Goal: Task Accomplishment & Management: Complete application form

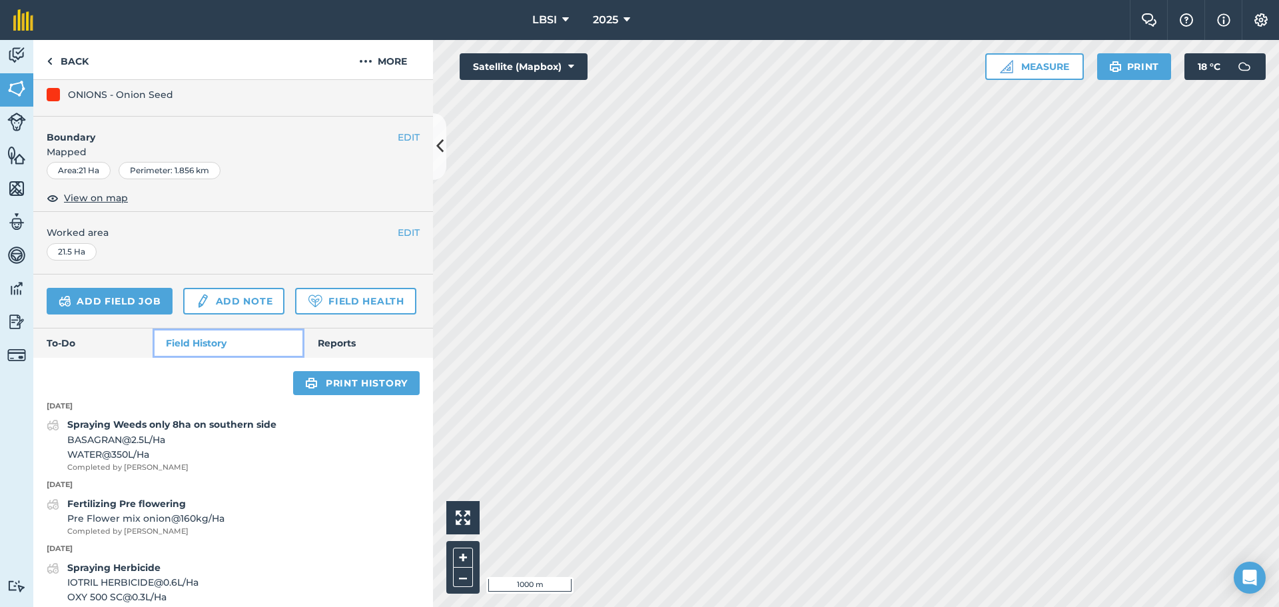
scroll to position [200, 0]
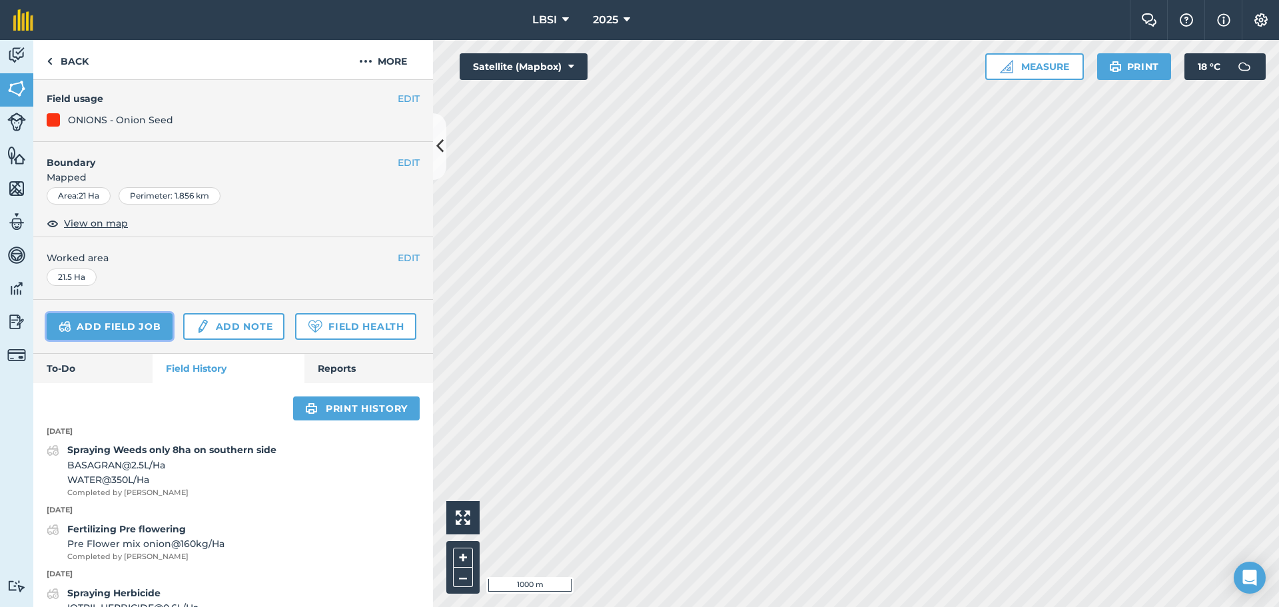
click at [129, 313] on link "Add field job" at bounding box center [110, 326] width 126 height 27
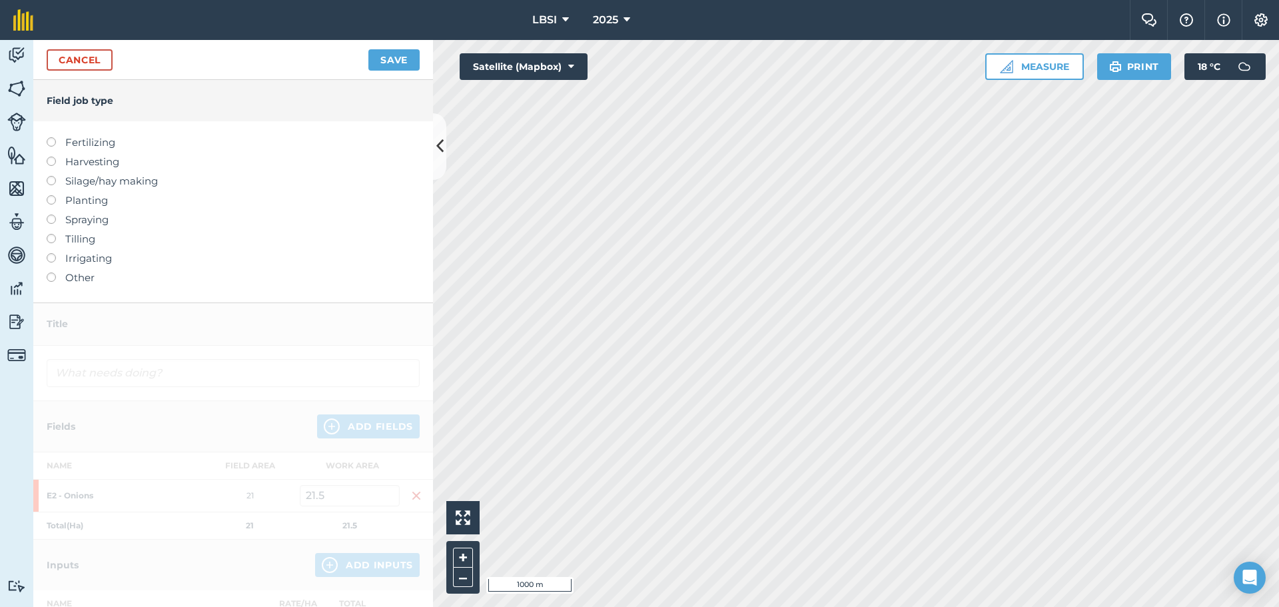
click at [51, 215] on label at bounding box center [56, 215] width 19 height 0
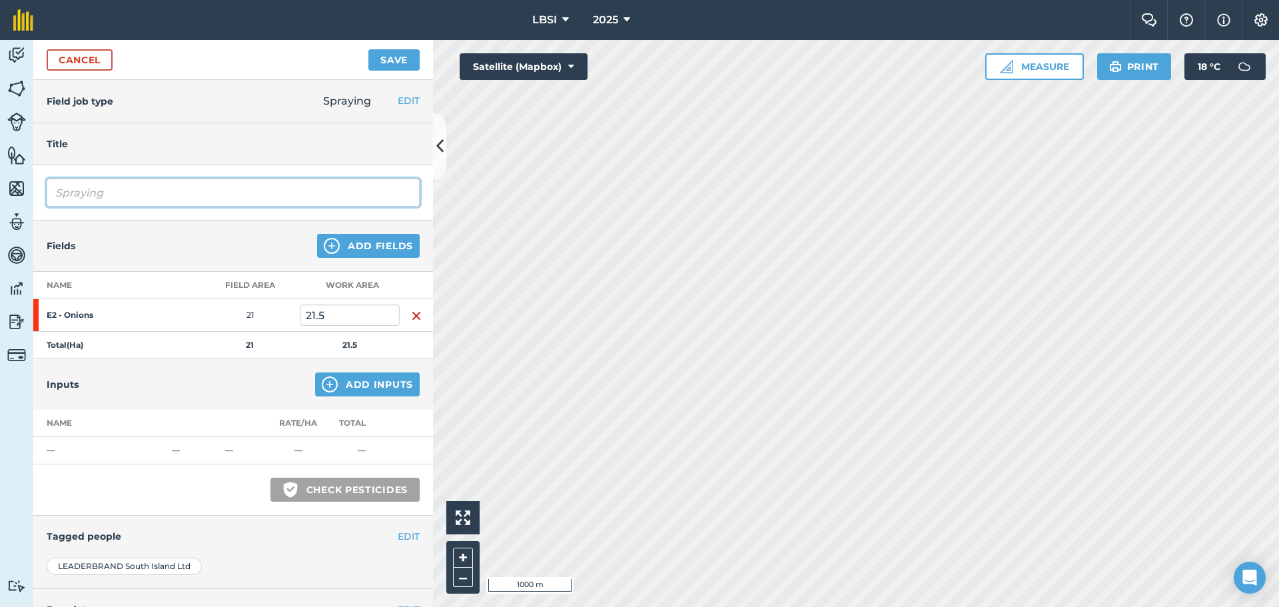
click at [122, 196] on input "Spraying" at bounding box center [233, 193] width 373 height 28
type input "Spraying Fungicide"
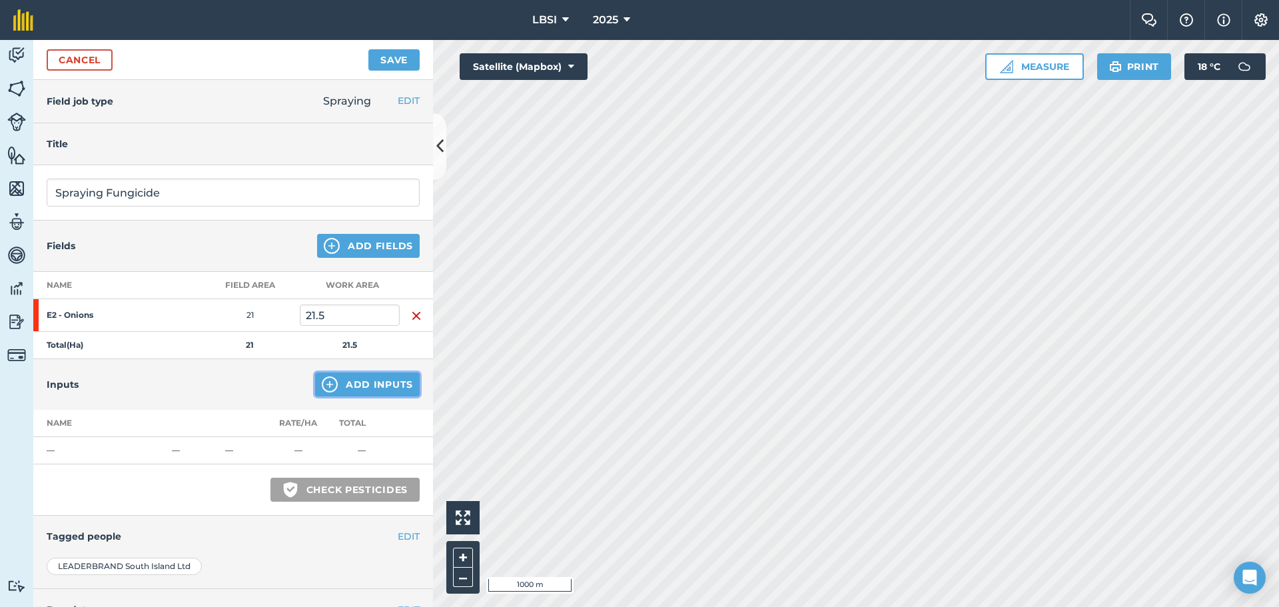
click at [322, 386] on img at bounding box center [330, 384] width 16 height 16
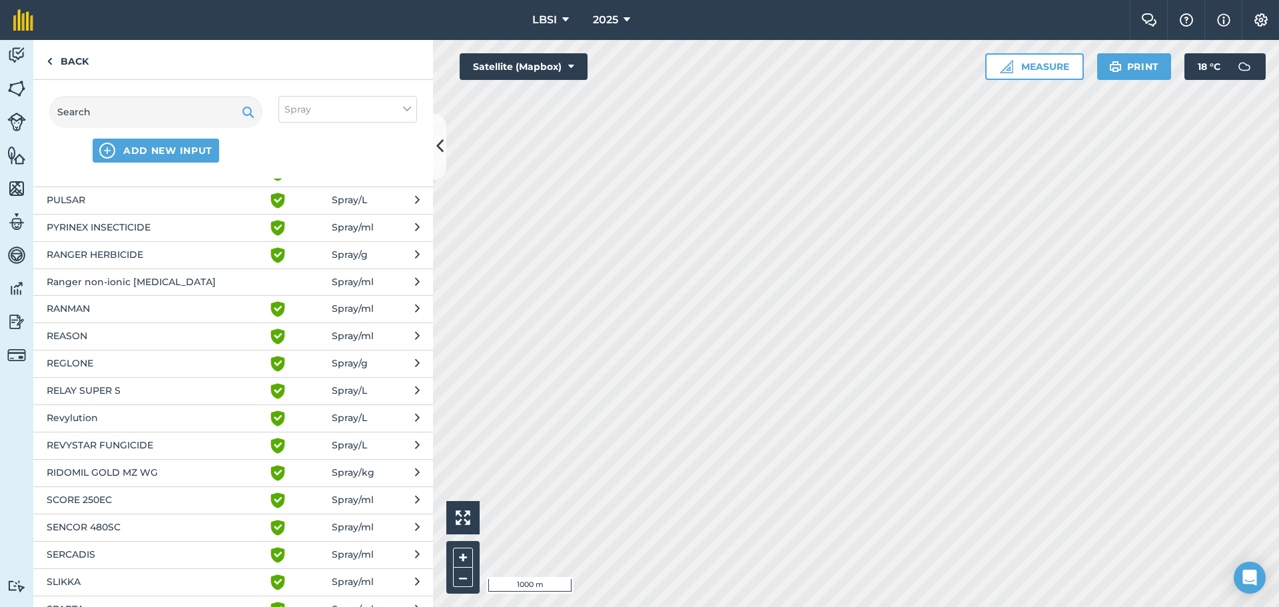
scroll to position [2265, 0]
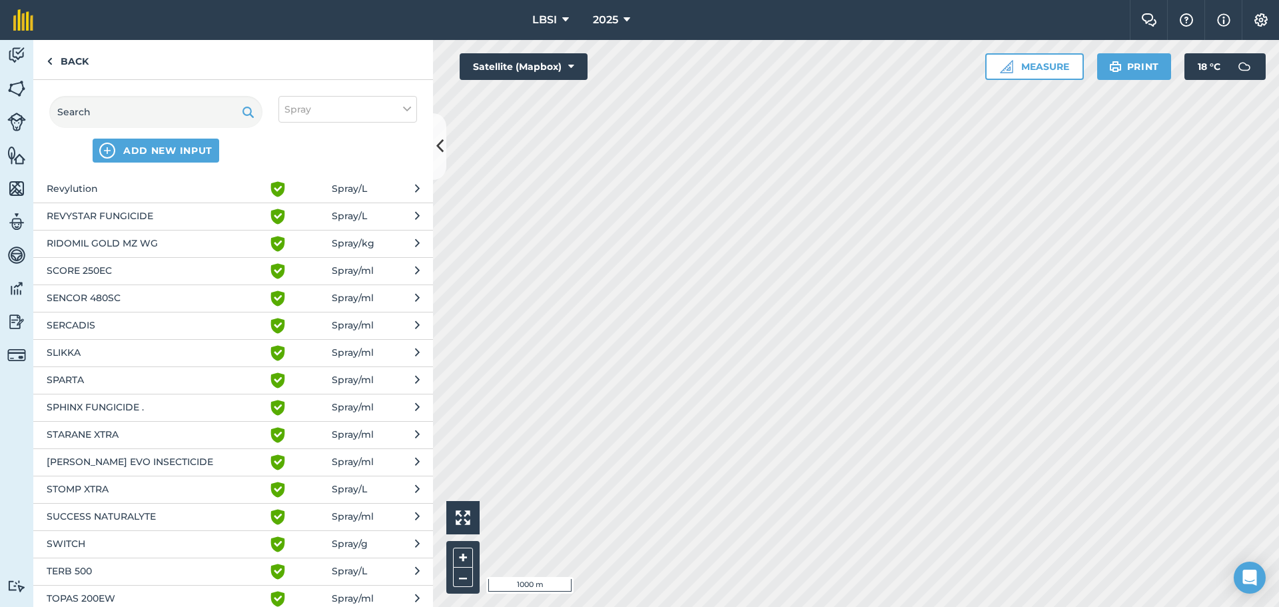
click at [169, 410] on span "SPHINX FUNGICIDE ." at bounding box center [156, 408] width 218 height 16
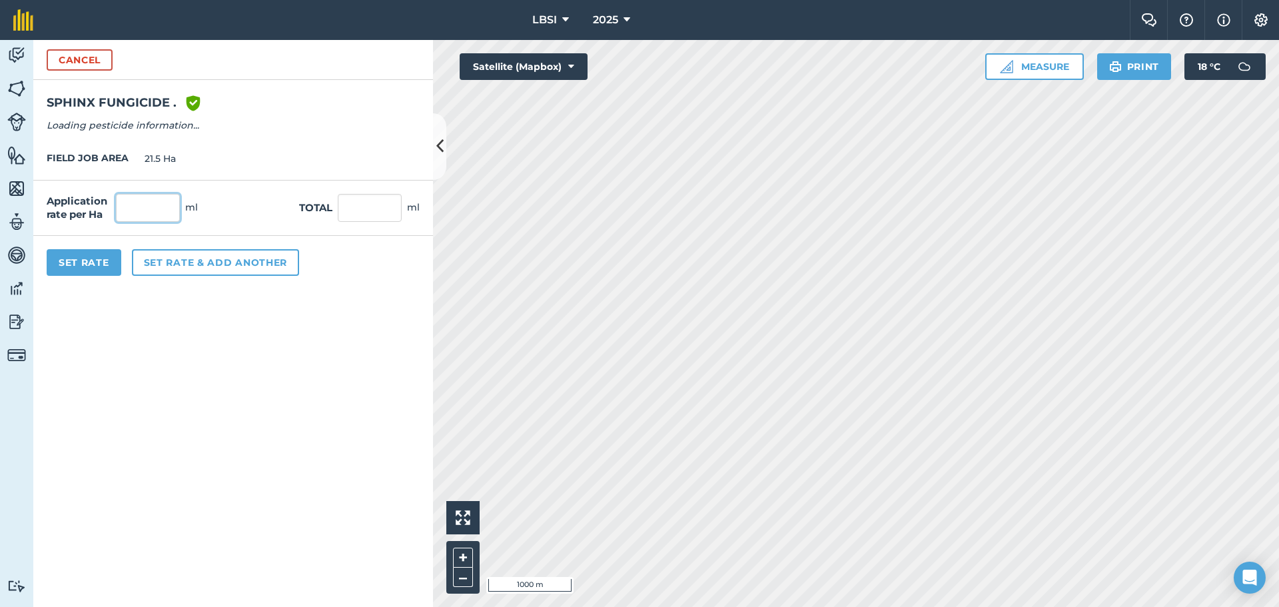
click at [147, 214] on input "text" at bounding box center [148, 208] width 64 height 28
type input "360"
type input "7,740"
click at [193, 259] on button "Set rate & add another" at bounding box center [215, 262] width 167 height 27
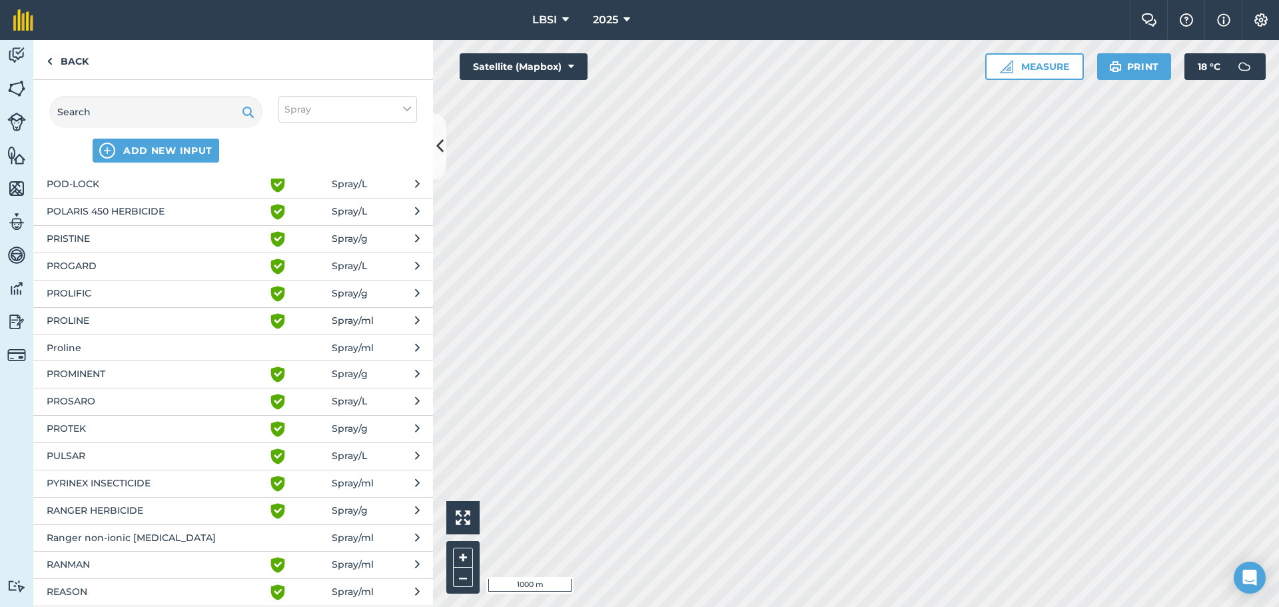
scroll to position [1799, 0]
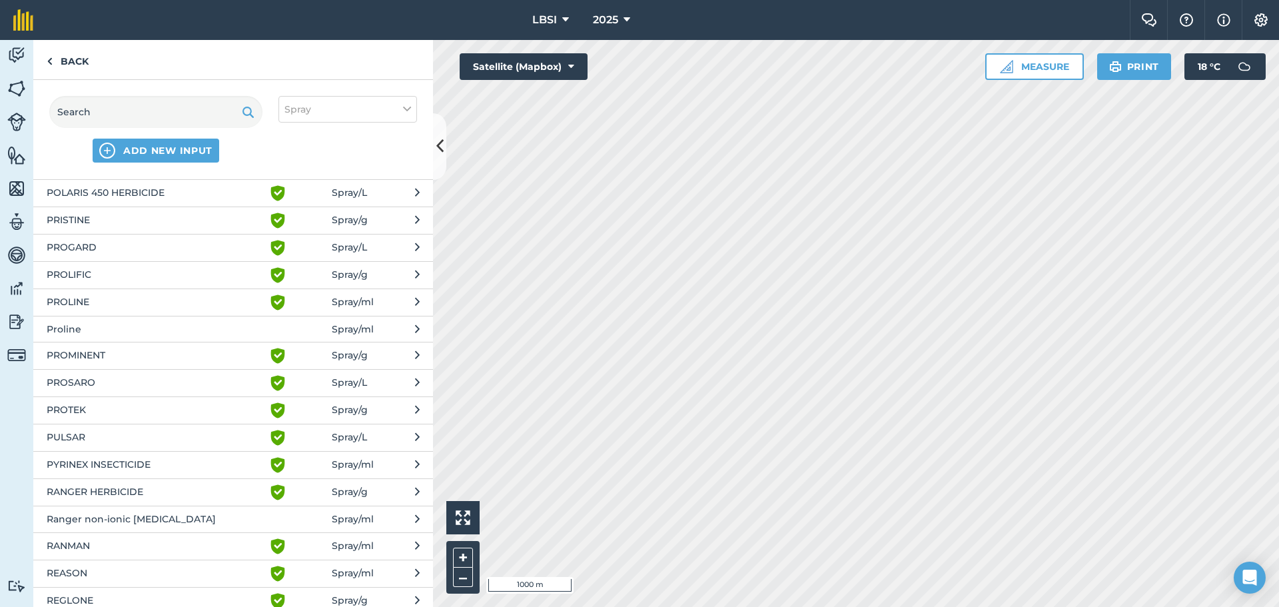
click at [90, 328] on span "Proline" at bounding box center [156, 329] width 218 height 15
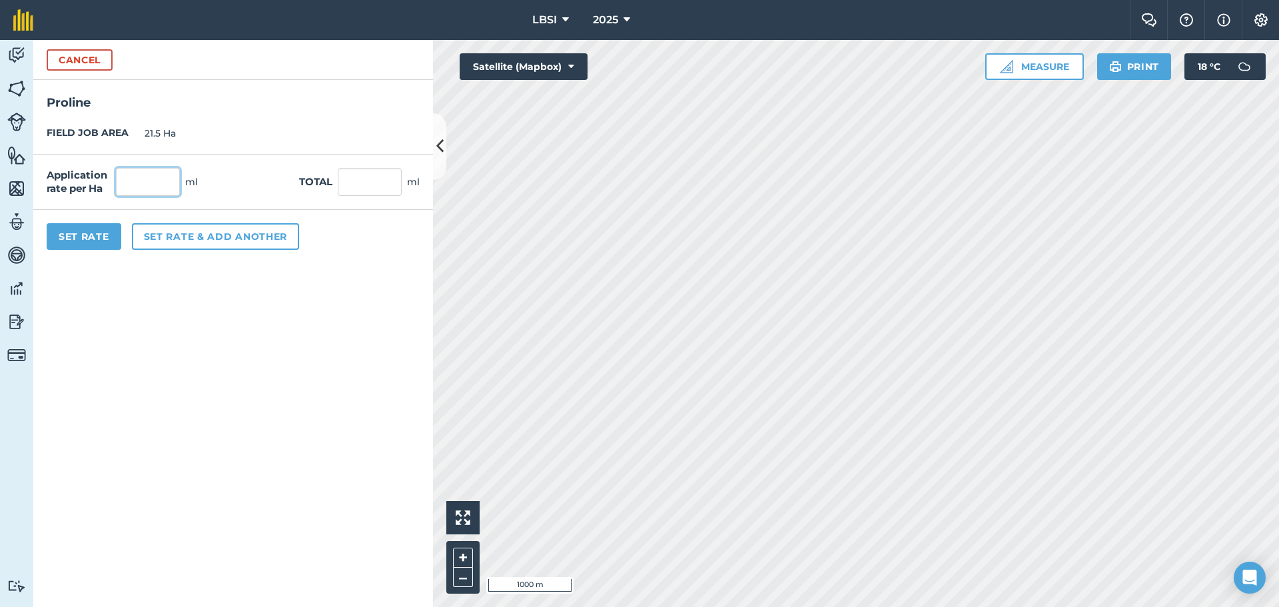
click at [153, 189] on input "text" at bounding box center [148, 182] width 64 height 28
type input "800"
type input "17,200"
click at [191, 241] on button "Set rate & add another" at bounding box center [215, 236] width 167 height 27
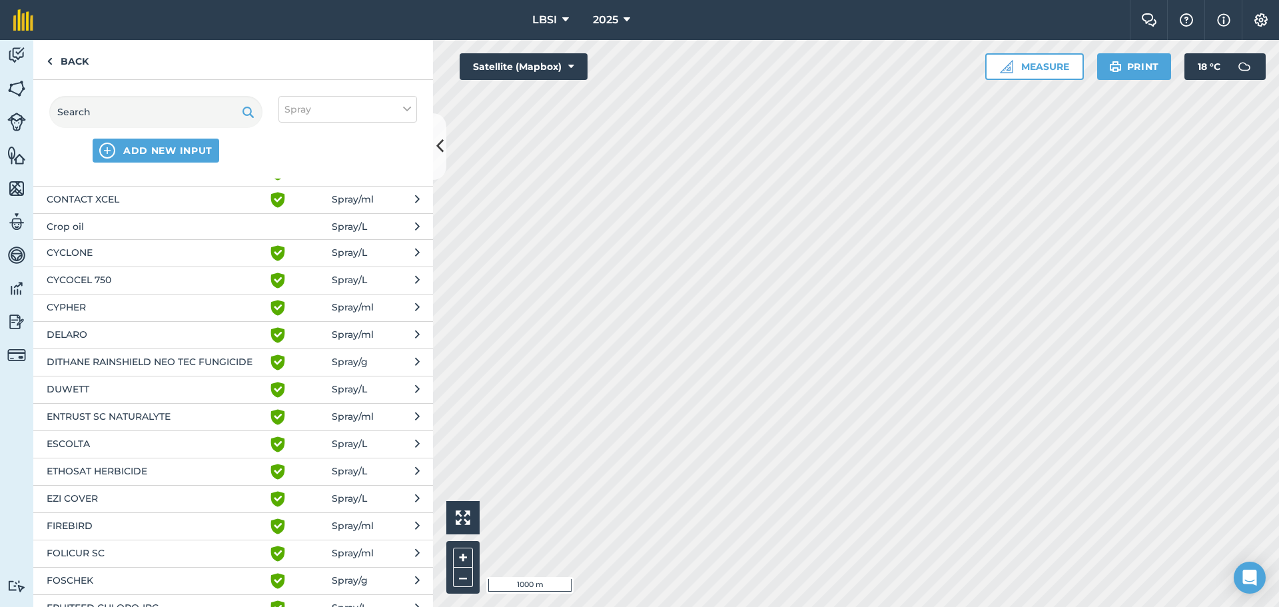
scroll to position [600, 0]
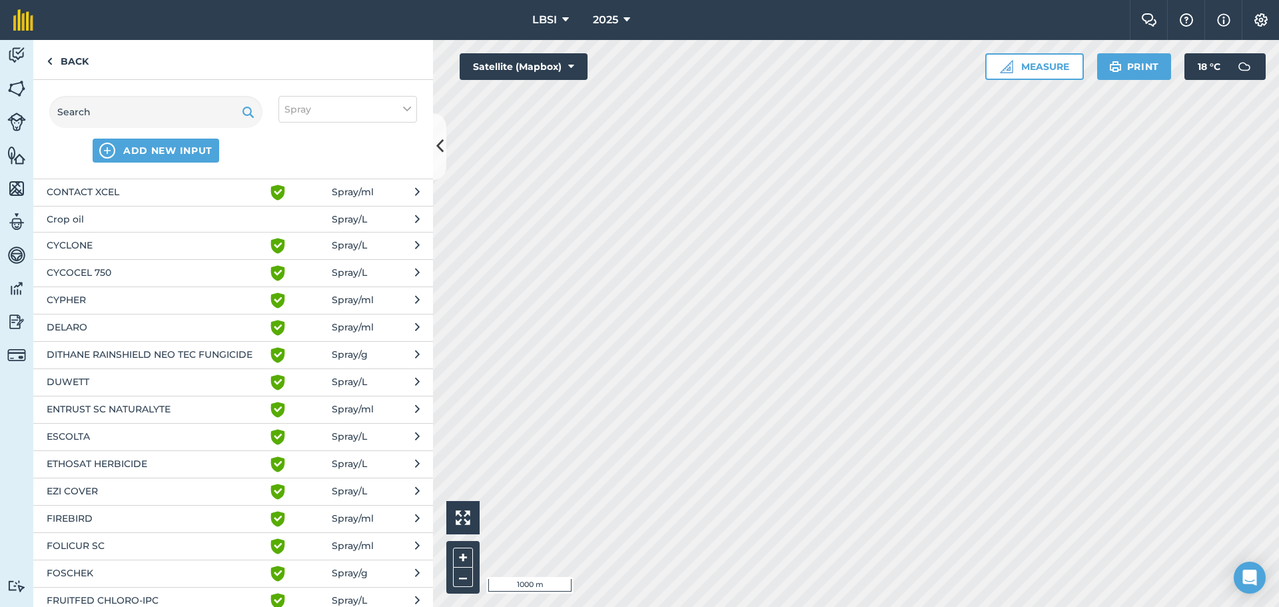
click at [125, 494] on span "EZI COVER" at bounding box center [156, 492] width 218 height 16
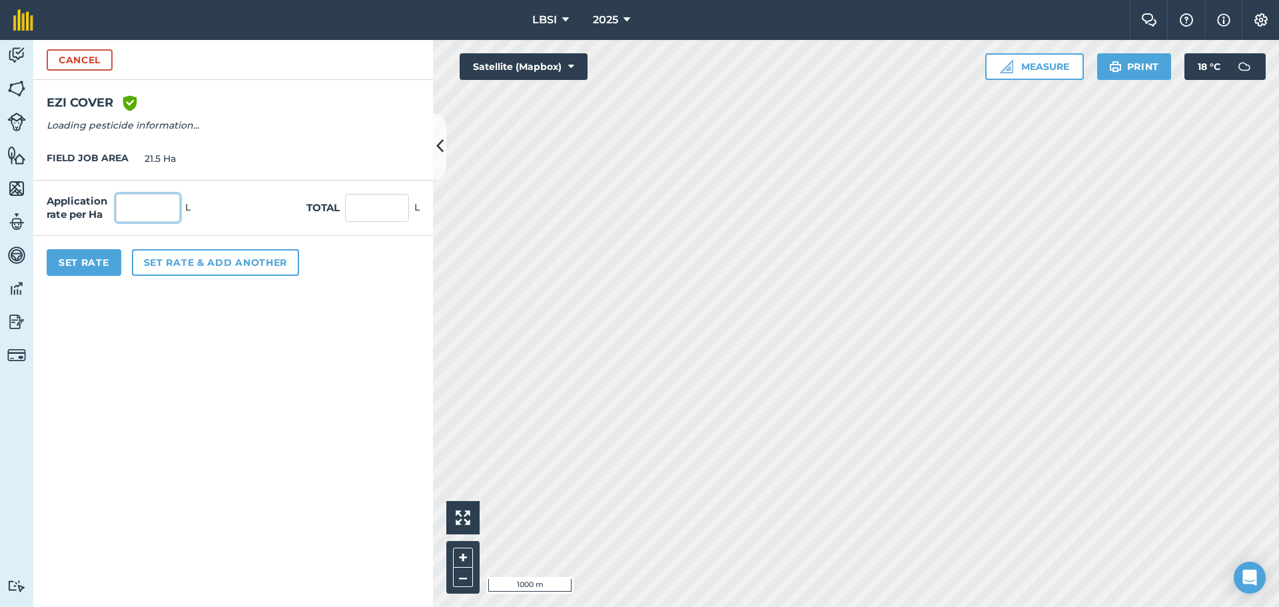
click at [152, 219] on input "text" at bounding box center [148, 208] width 64 height 28
type input "1"
type input "21.5"
click at [150, 260] on button "Set rate & add another" at bounding box center [215, 262] width 167 height 27
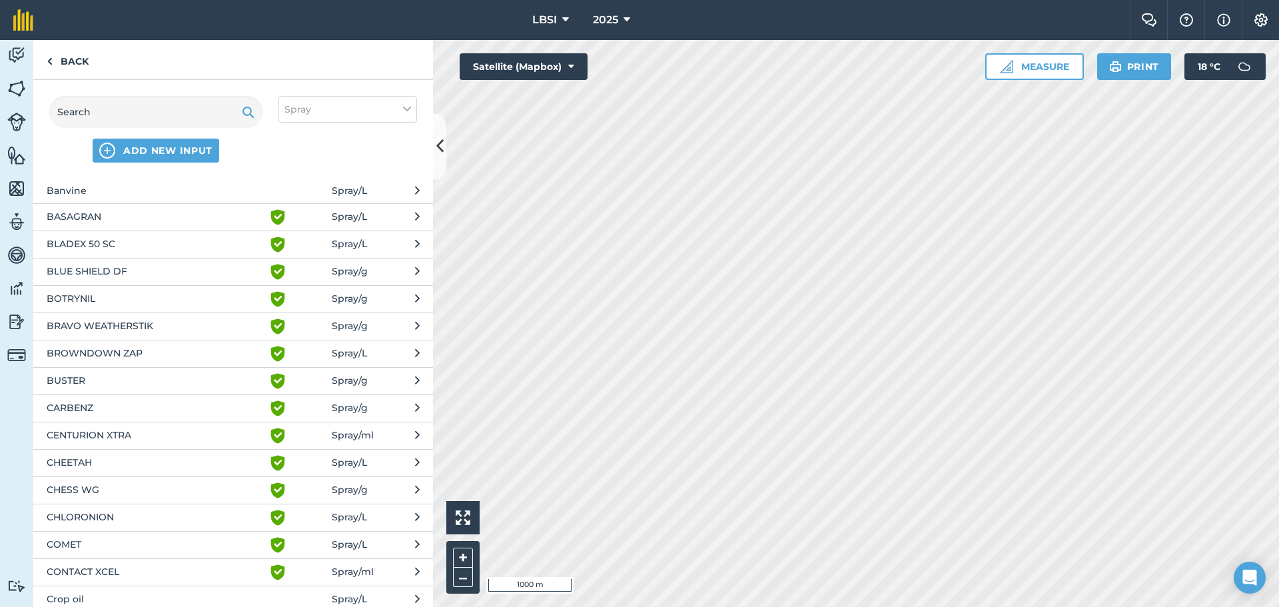
scroll to position [200, 0]
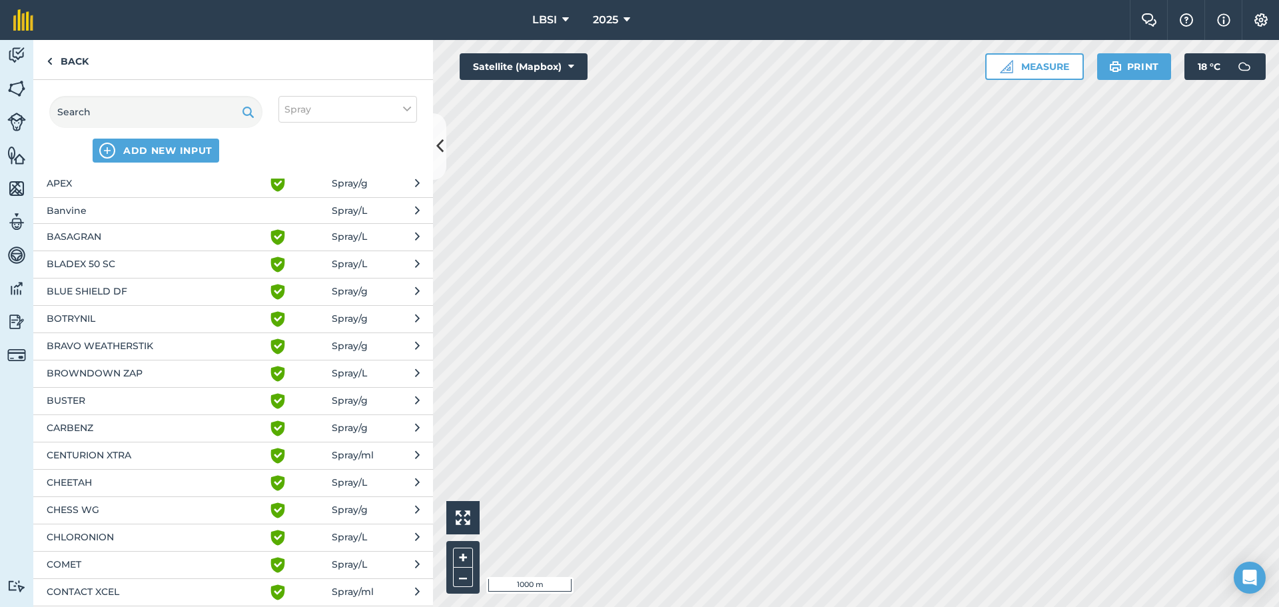
click at [116, 350] on span "BRAVO WEATHERSTIK" at bounding box center [156, 346] width 218 height 16
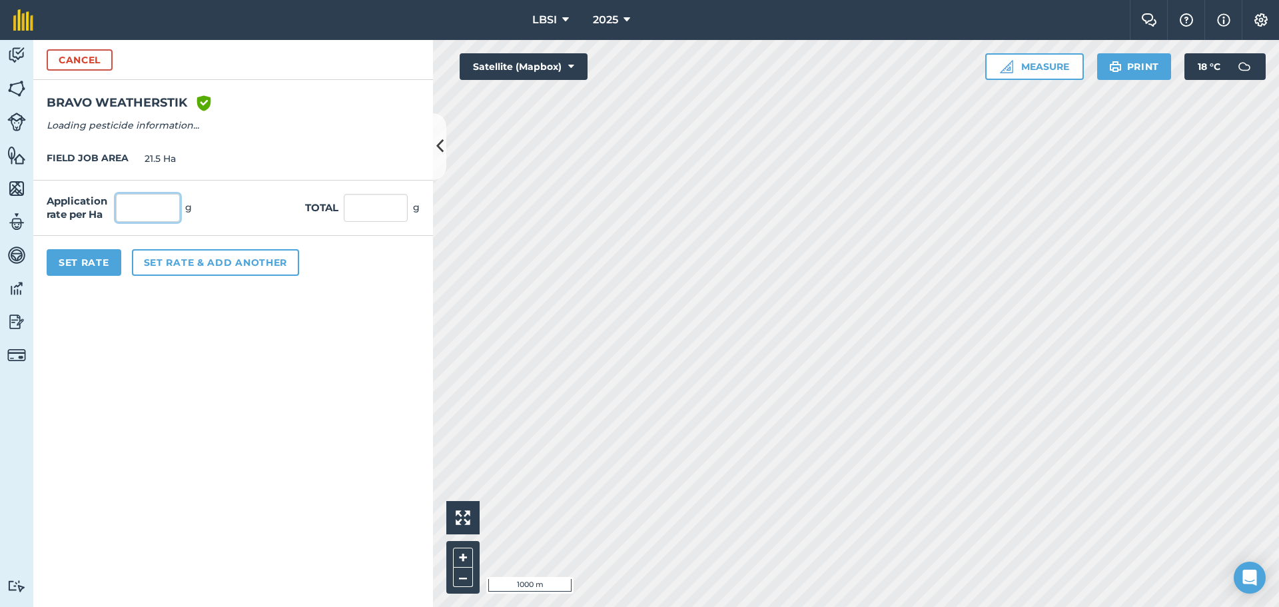
click at [145, 209] on input "text" at bounding box center [148, 208] width 64 height 28
type input "1,400"
type input "30,100"
click at [169, 263] on button "Set rate & add another" at bounding box center [215, 262] width 167 height 27
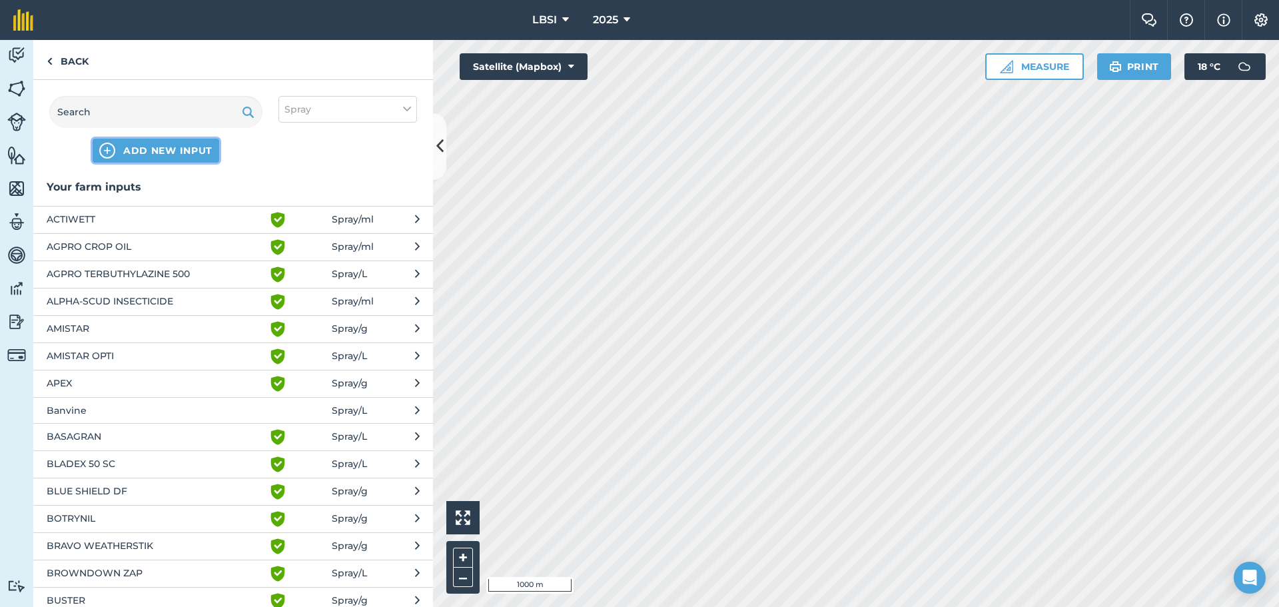
click at [129, 146] on span "ADD NEW INPUT" at bounding box center [167, 150] width 89 height 13
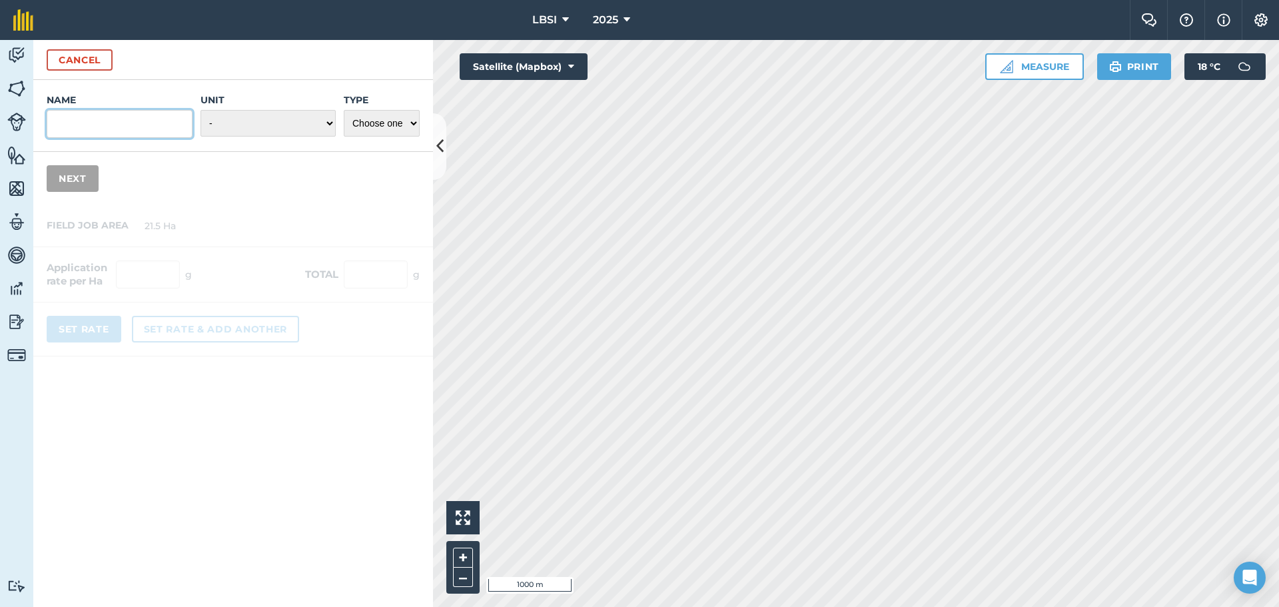
click at [109, 127] on input "Name" at bounding box center [120, 124] width 146 height 28
type input "aphidex"
click at [327, 125] on select "- Grams/g Kilograms/kg Metric tonnes/t Millilitres/ml Litres/L Ounces/oz Pounds…" at bounding box center [268, 123] width 135 height 27
select select "GRAMS"
click at [201, 110] on select "- Grams/g Kilograms/kg Metric tonnes/t Millilitres/ml Litres/L Ounces/oz Pounds…" at bounding box center [268, 123] width 135 height 27
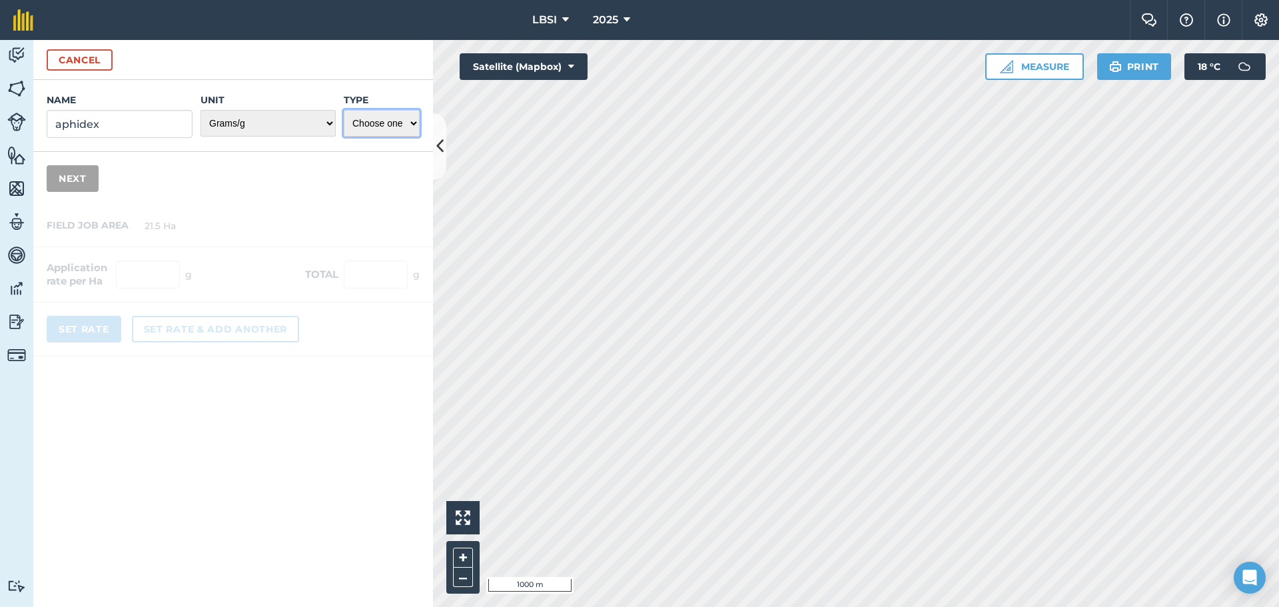
click at [412, 120] on select "Choose one Fertilizer Seed Spray Fuel Other" at bounding box center [382, 123] width 76 height 27
select select "SPRAY"
click at [344, 110] on select "Choose one Fertilizer Seed Spray Fuel Other" at bounding box center [382, 123] width 76 height 27
click at [60, 123] on input "aphidex" at bounding box center [120, 124] width 146 height 28
type input "Aphidex"
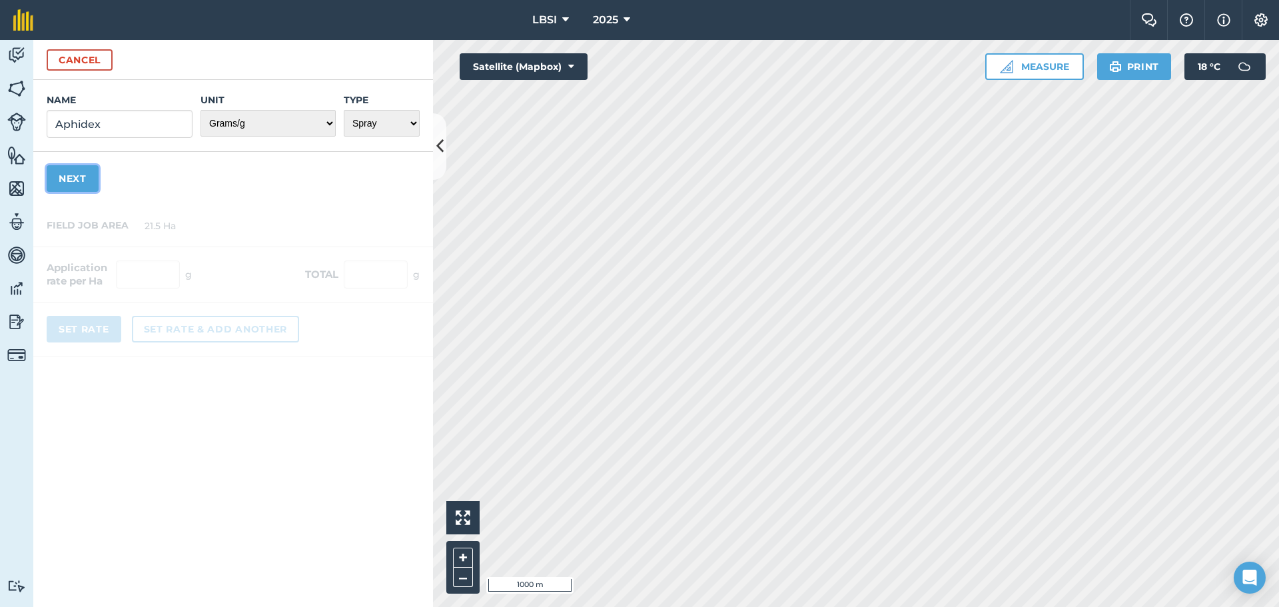
click at [75, 185] on button "Next" at bounding box center [73, 178] width 52 height 27
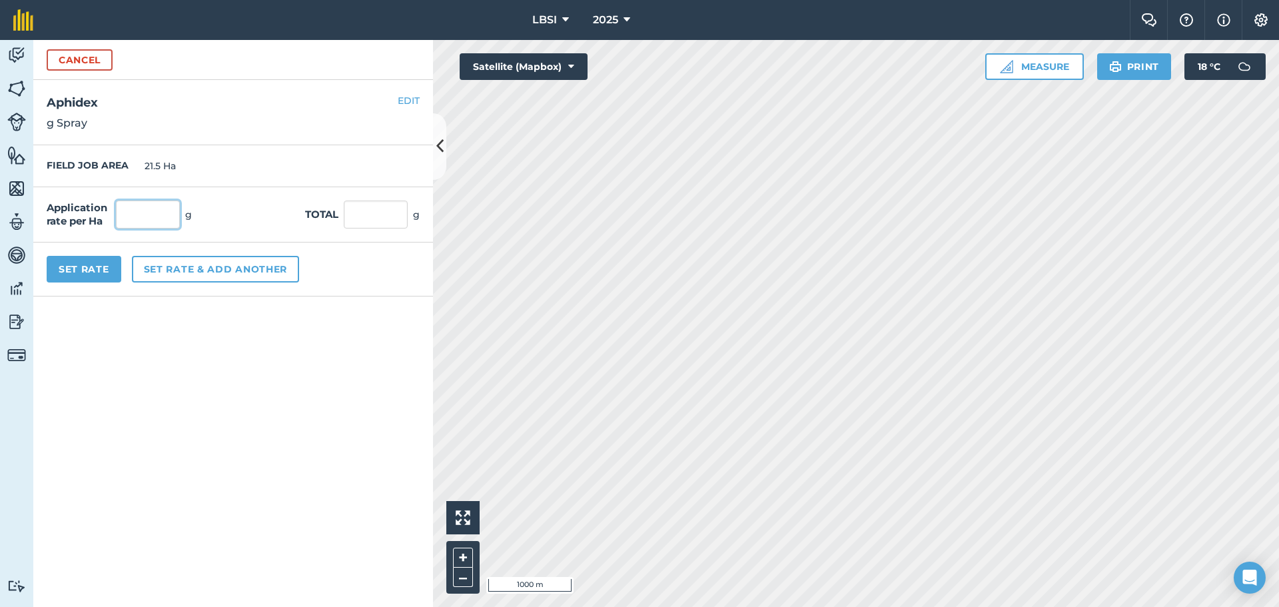
click at [131, 213] on input "text" at bounding box center [148, 215] width 64 height 28
type input "250"
type input "5,375"
click at [88, 267] on button "Set Rate" at bounding box center [84, 269] width 75 height 27
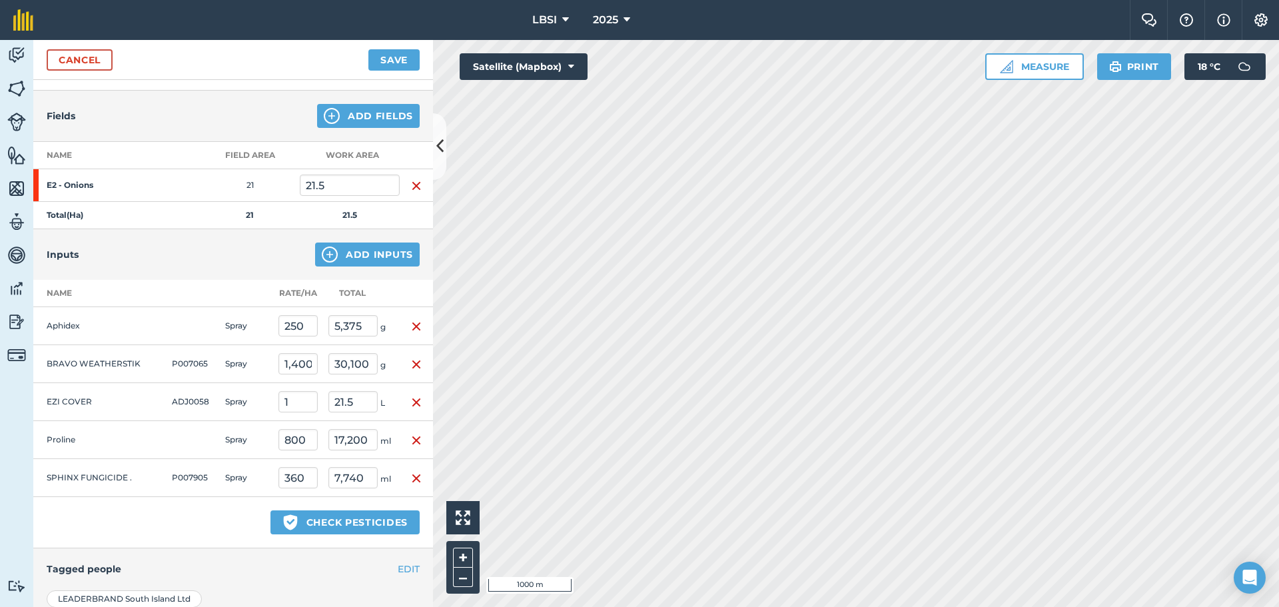
scroll to position [133, 0]
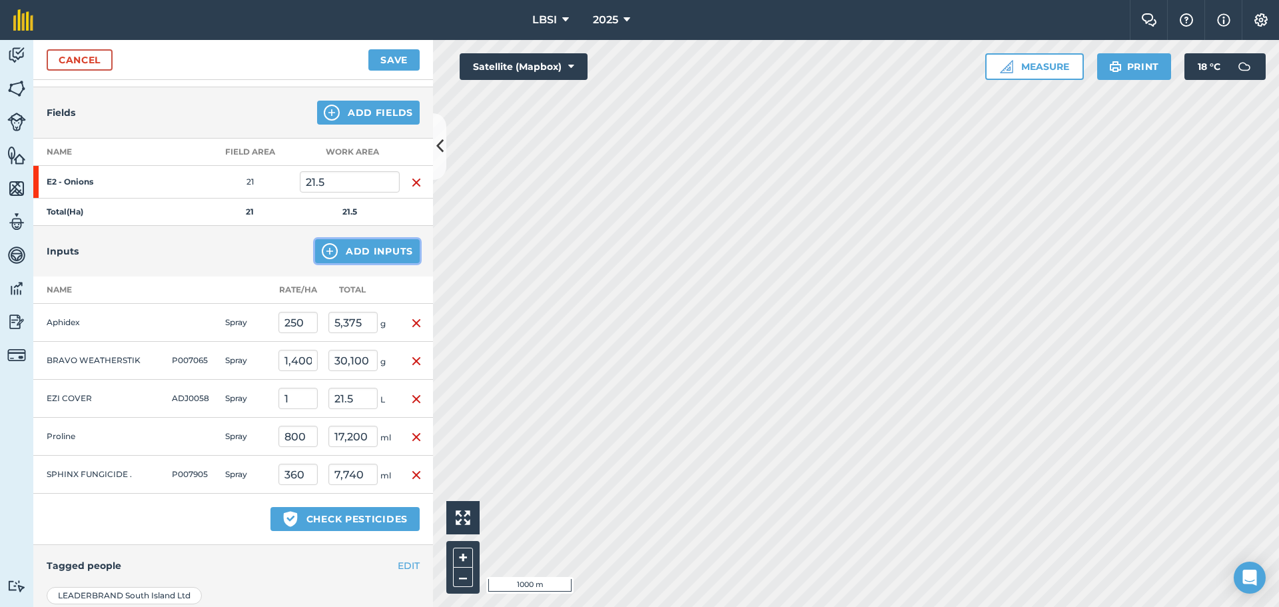
click at [322, 252] on img at bounding box center [330, 251] width 16 height 16
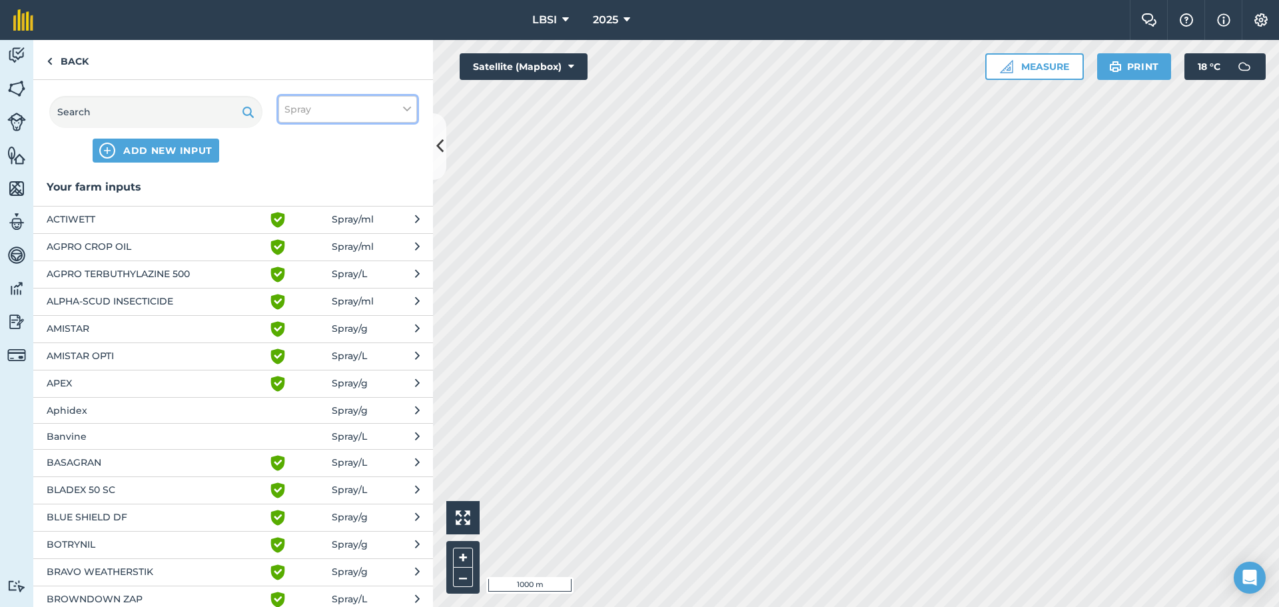
click at [403, 105] on icon at bounding box center [407, 109] width 8 height 15
click at [292, 235] on label "Other" at bounding box center [348, 237] width 127 height 14
click at [292, 235] on input "Other" at bounding box center [289, 234] width 9 height 9
checkbox input "true"
click at [100, 117] on input "text" at bounding box center [155, 112] width 213 height 32
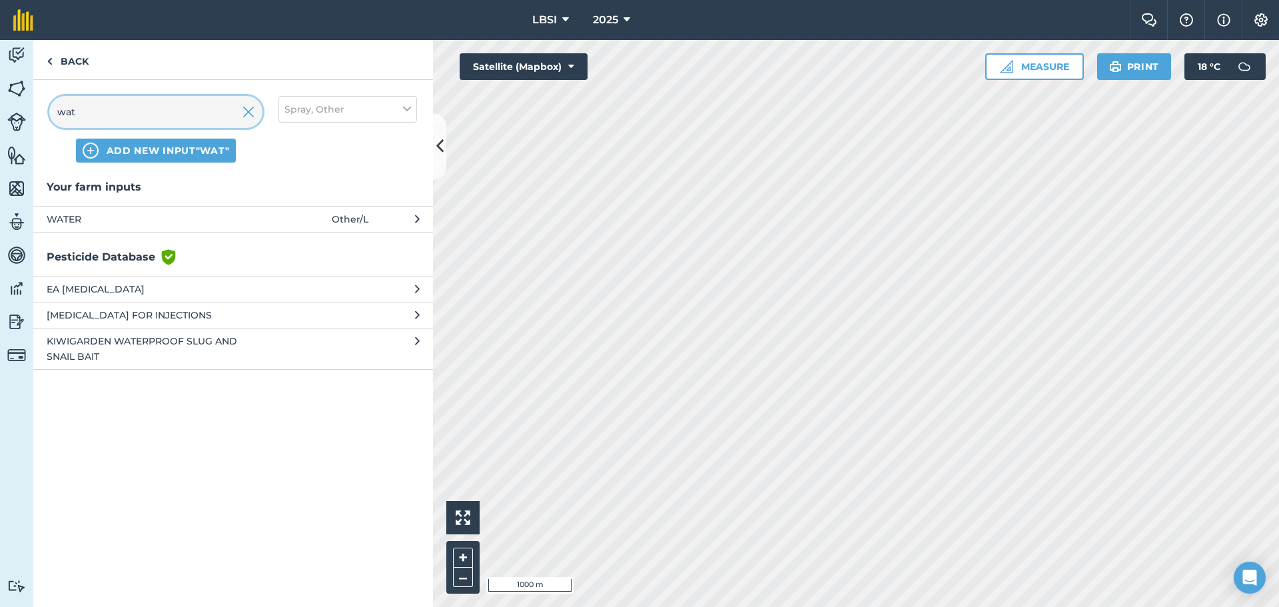
type input "wat"
click at [103, 223] on span "WATER" at bounding box center [156, 219] width 218 height 15
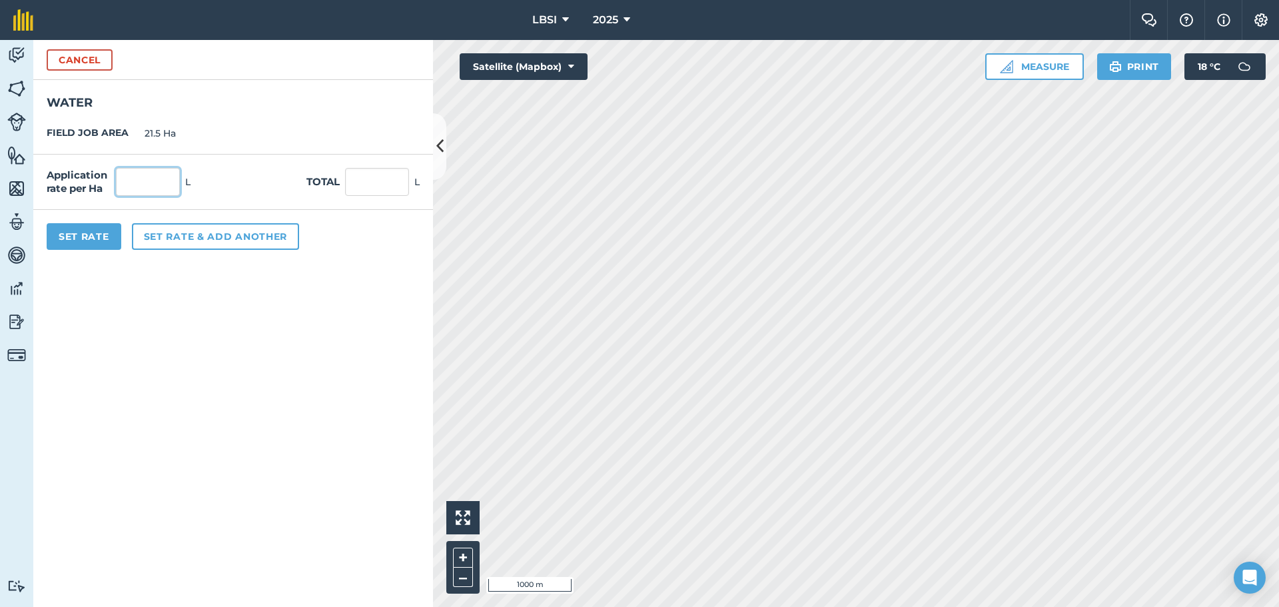
click at [146, 181] on input "text" at bounding box center [148, 182] width 64 height 28
type input "350"
type input "7,525"
click at [87, 237] on button "Set Rate" at bounding box center [84, 236] width 75 height 27
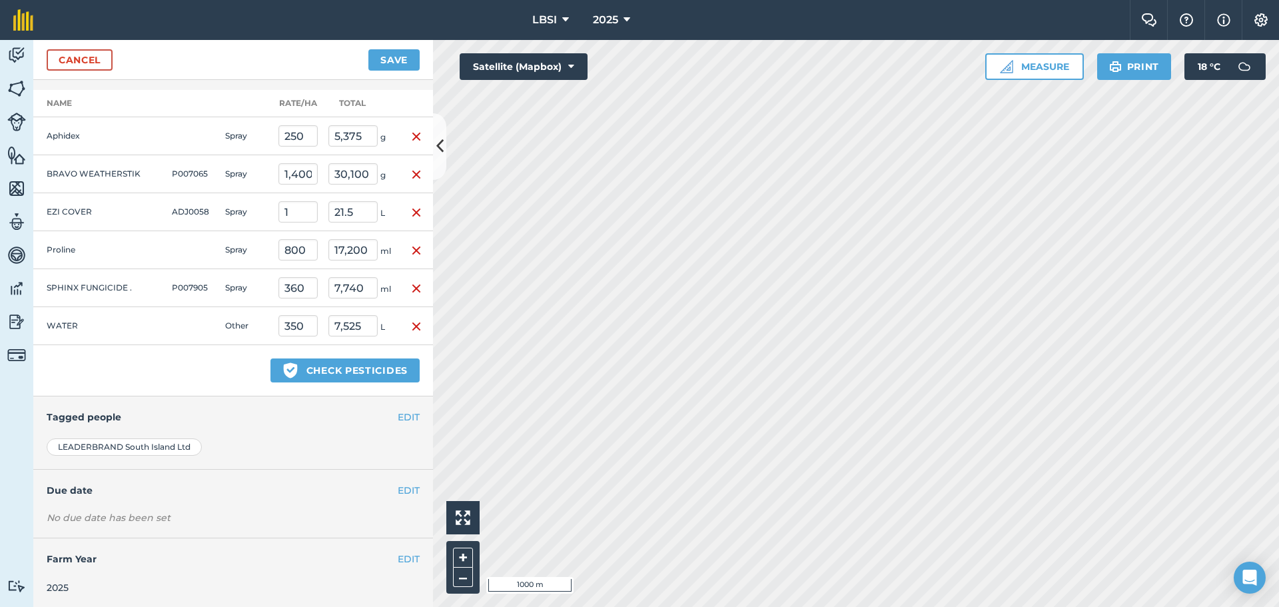
scroll to position [322, 0]
click at [402, 418] on button "EDIT" at bounding box center [409, 415] width 22 height 15
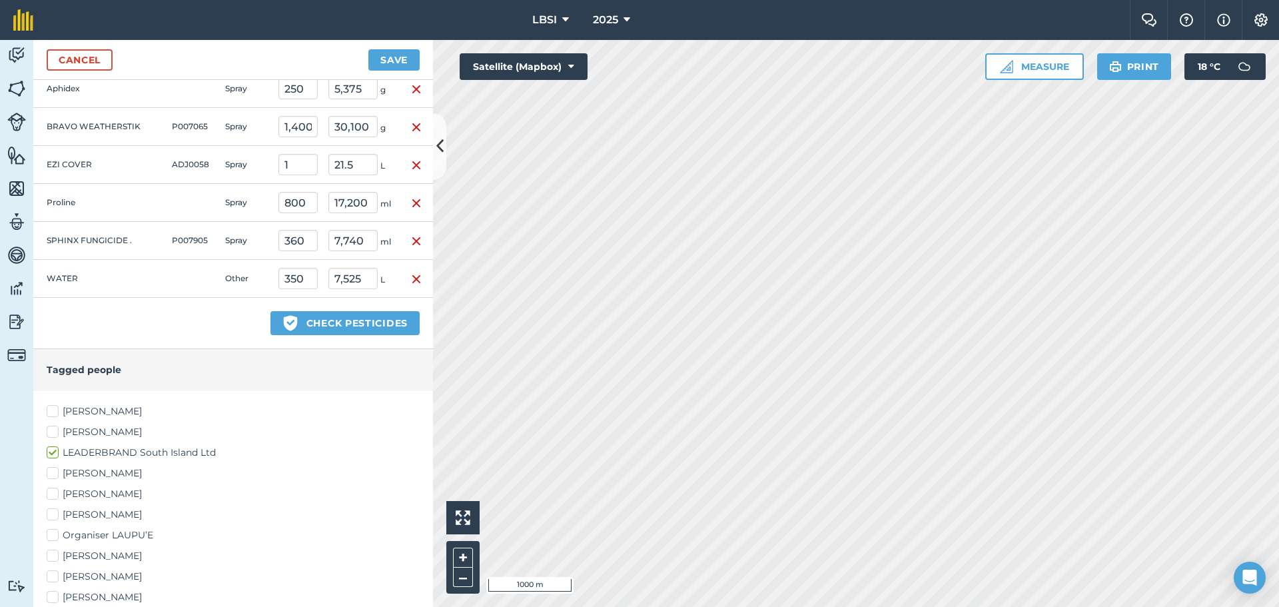
scroll to position [522, 0]
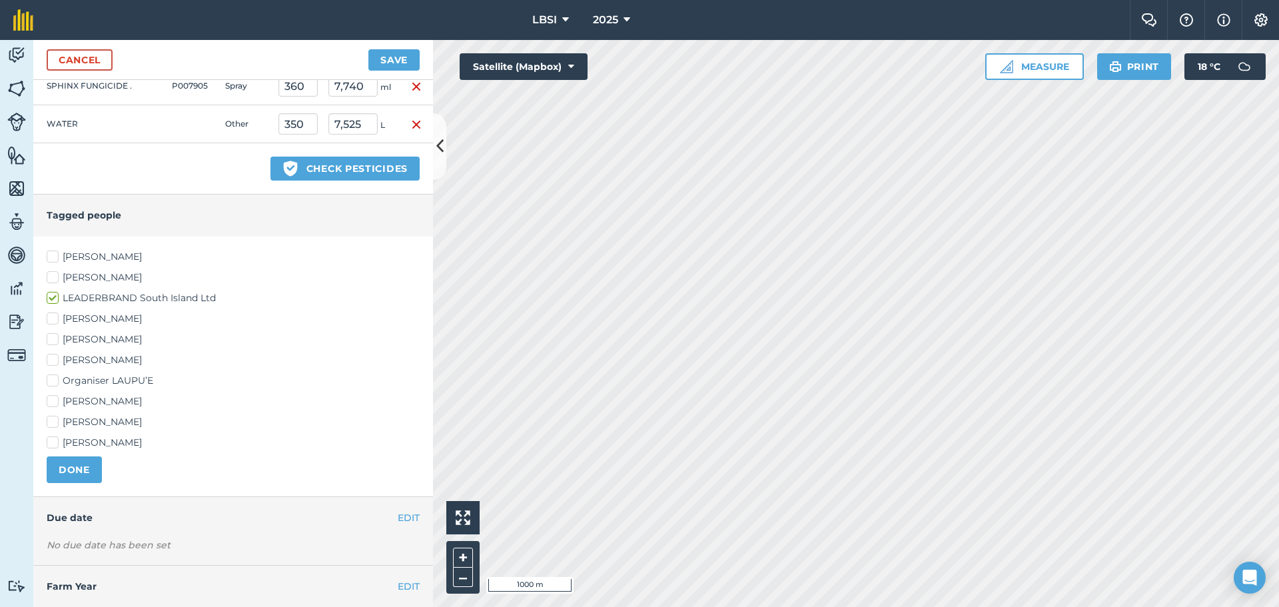
click at [53, 400] on label "[PERSON_NAME]" at bounding box center [233, 401] width 373 height 14
click at [53, 400] on input "[PERSON_NAME]" at bounding box center [51, 398] width 9 height 9
checkbox input "true"
click at [54, 360] on label "[PERSON_NAME]" at bounding box center [233, 360] width 373 height 14
click at [54, 360] on input "[PERSON_NAME]" at bounding box center [51, 357] width 9 height 9
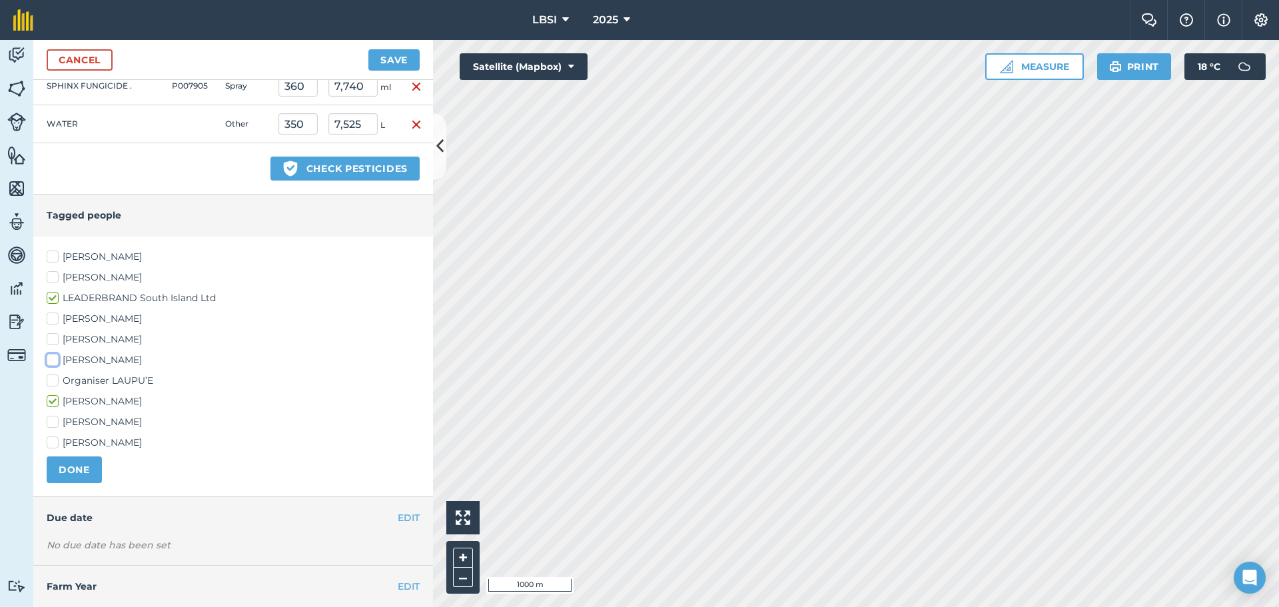
checkbox input "true"
click at [71, 473] on button "DONE" at bounding box center [74, 469] width 55 height 27
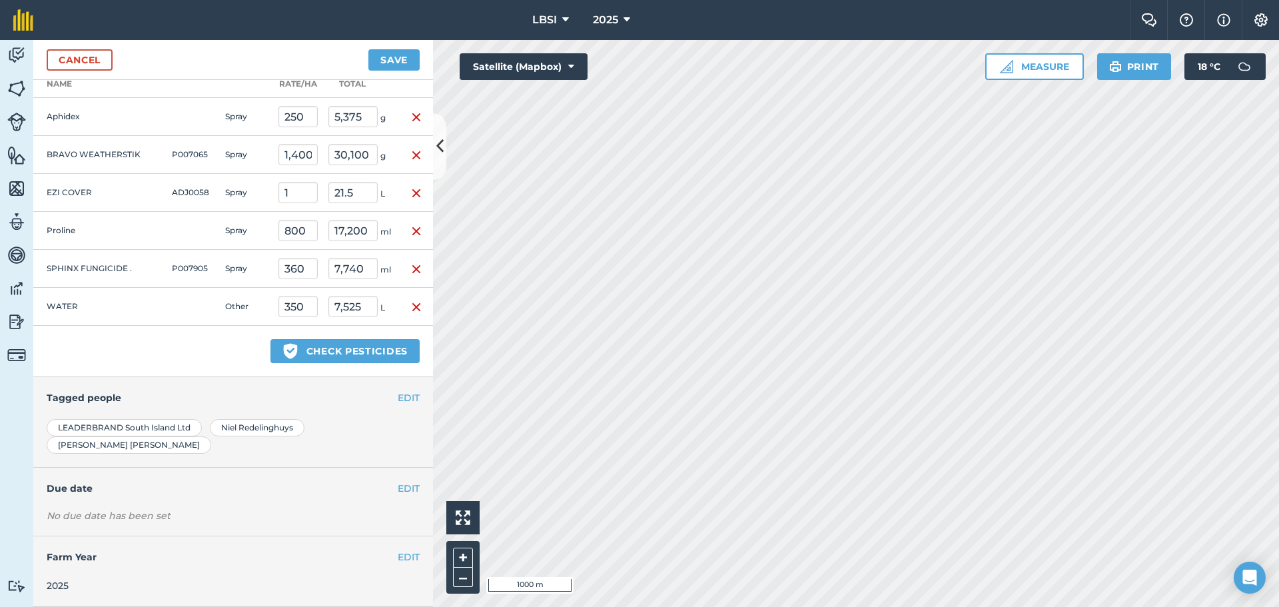
scroll to position [322, 0]
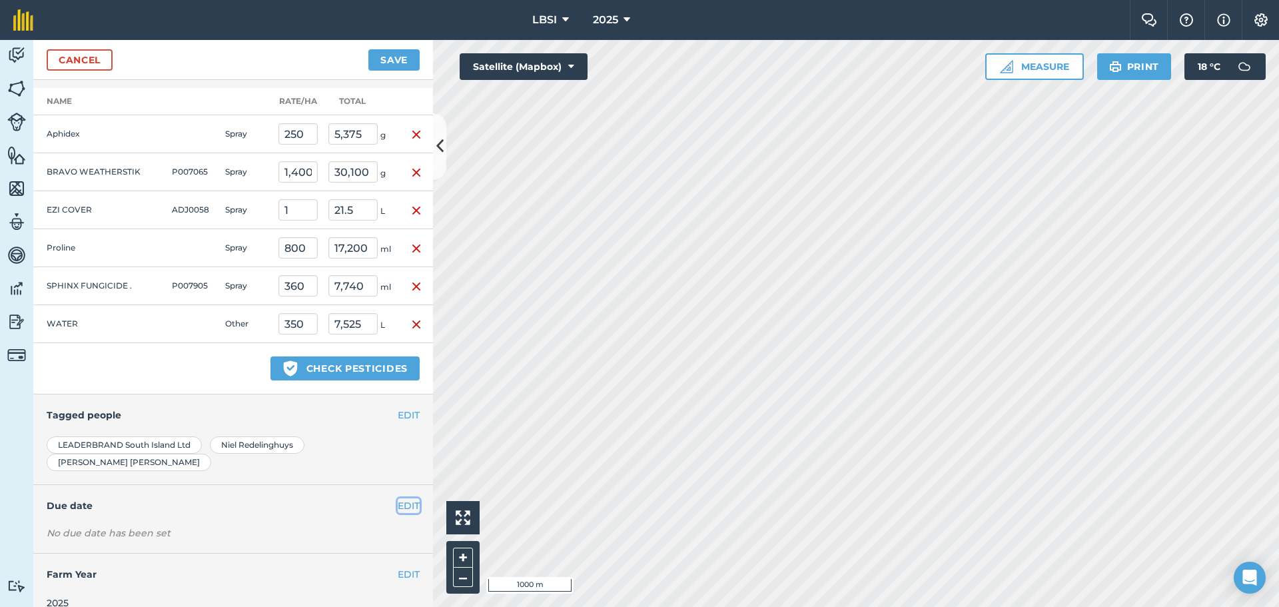
click at [398, 498] on button "EDIT" at bounding box center [409, 505] width 22 height 15
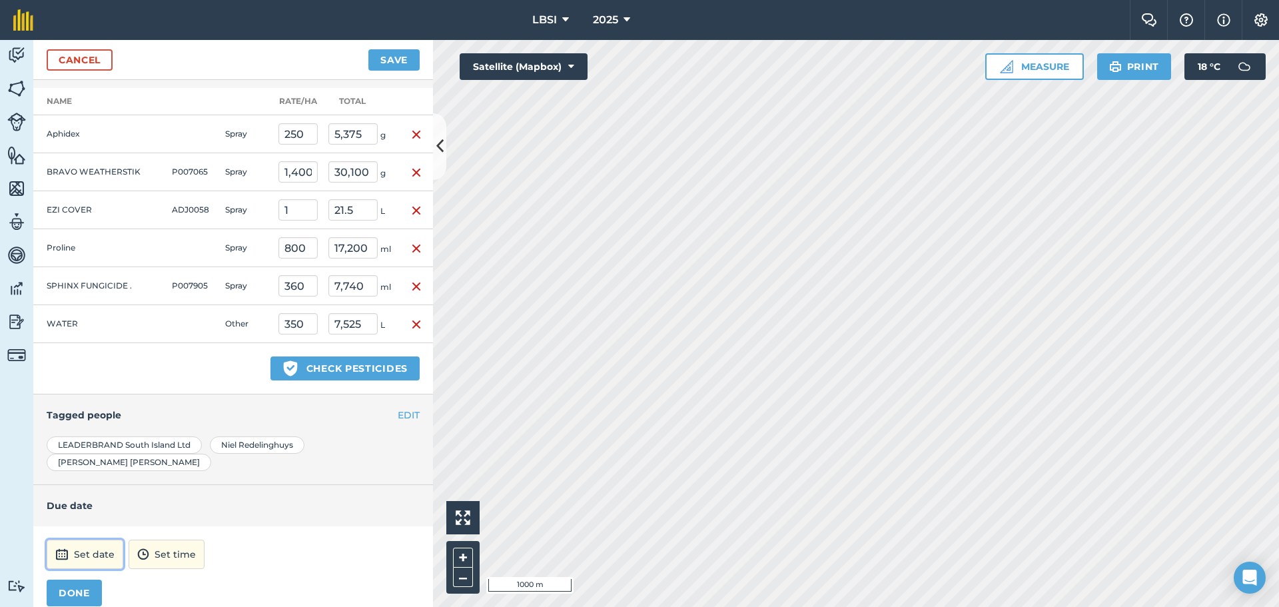
click at [84, 541] on button "Set date" at bounding box center [85, 554] width 77 height 29
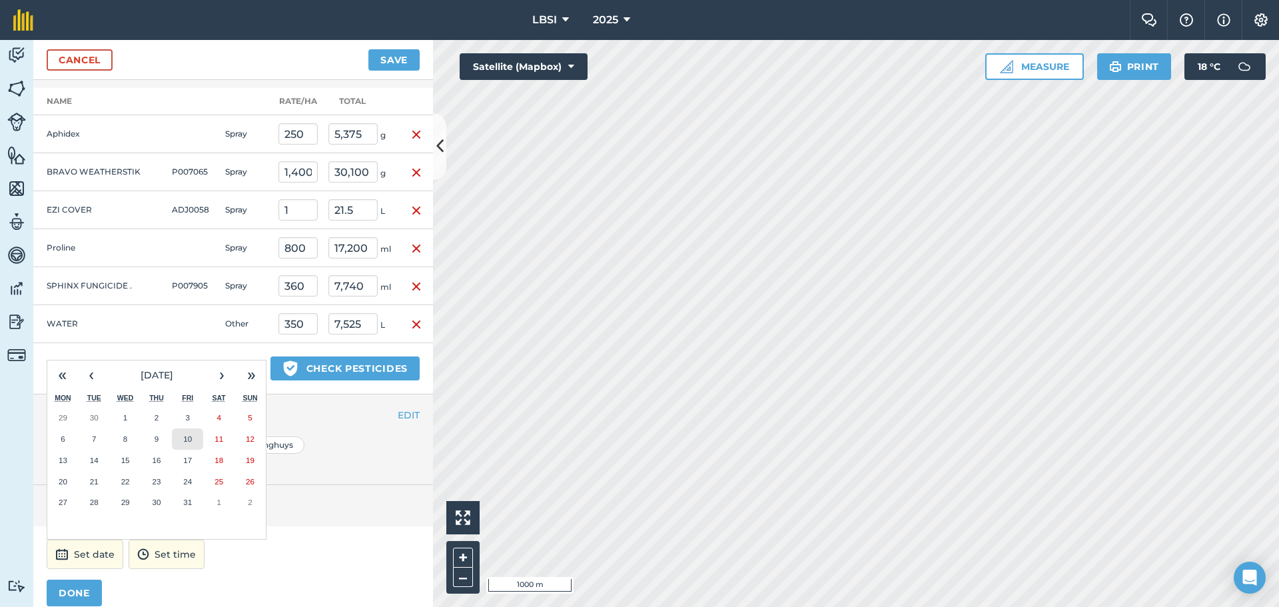
click at [191, 434] on abbr "10" at bounding box center [187, 438] width 9 height 9
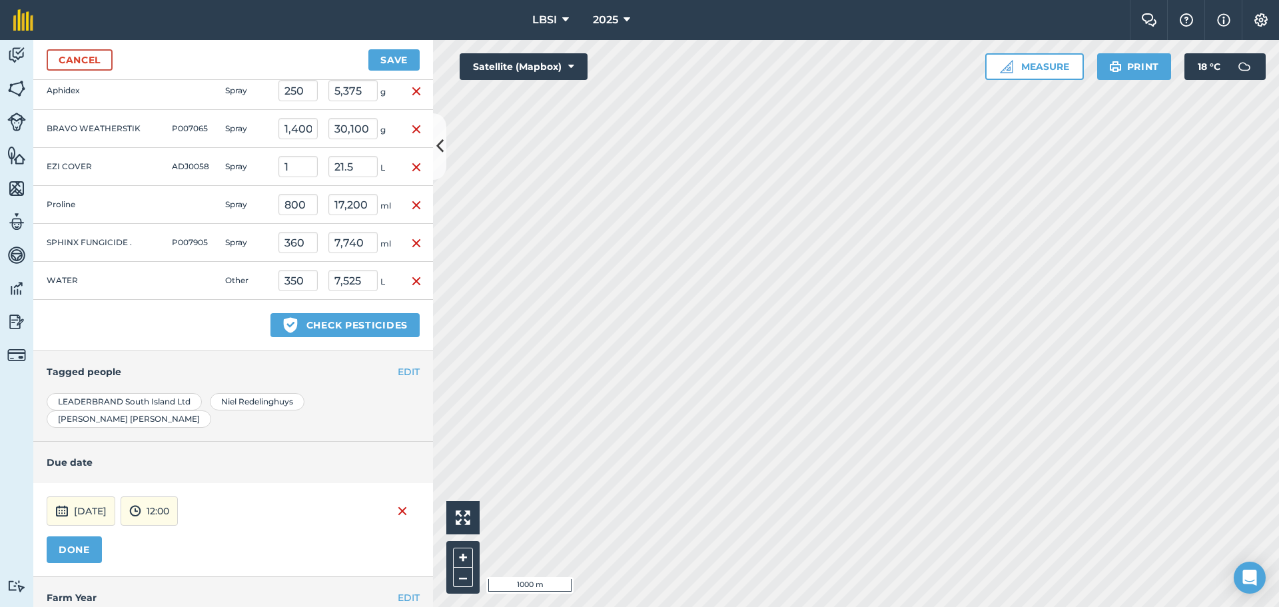
scroll to position [388, 0]
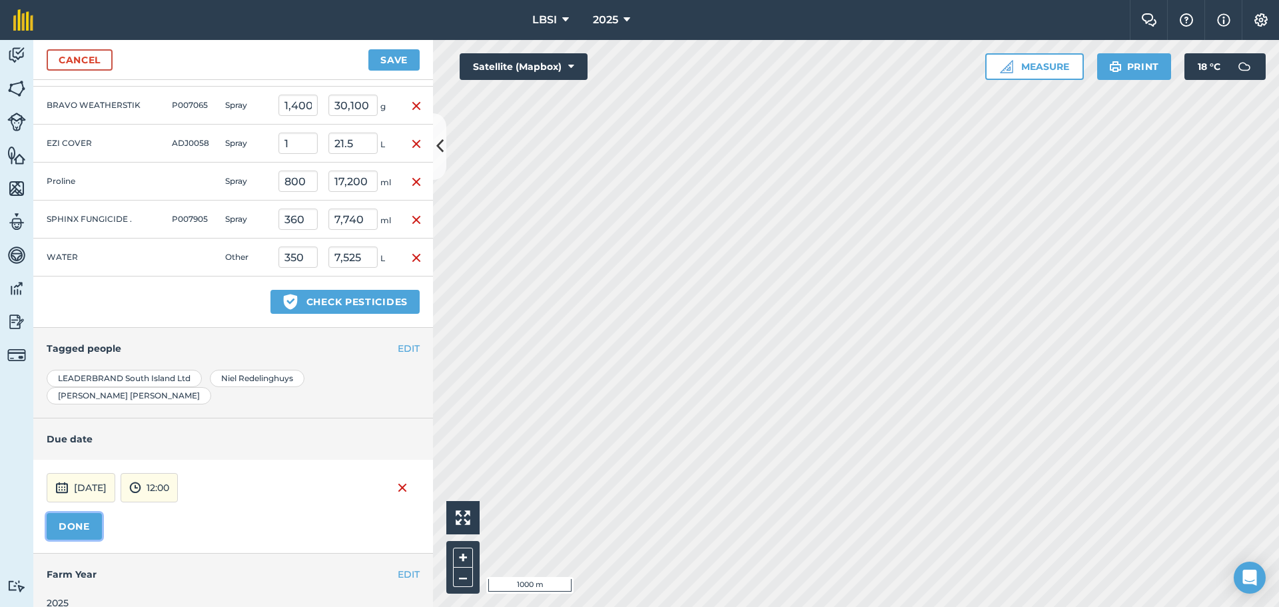
click at [63, 513] on button "DONE" at bounding box center [74, 526] width 55 height 27
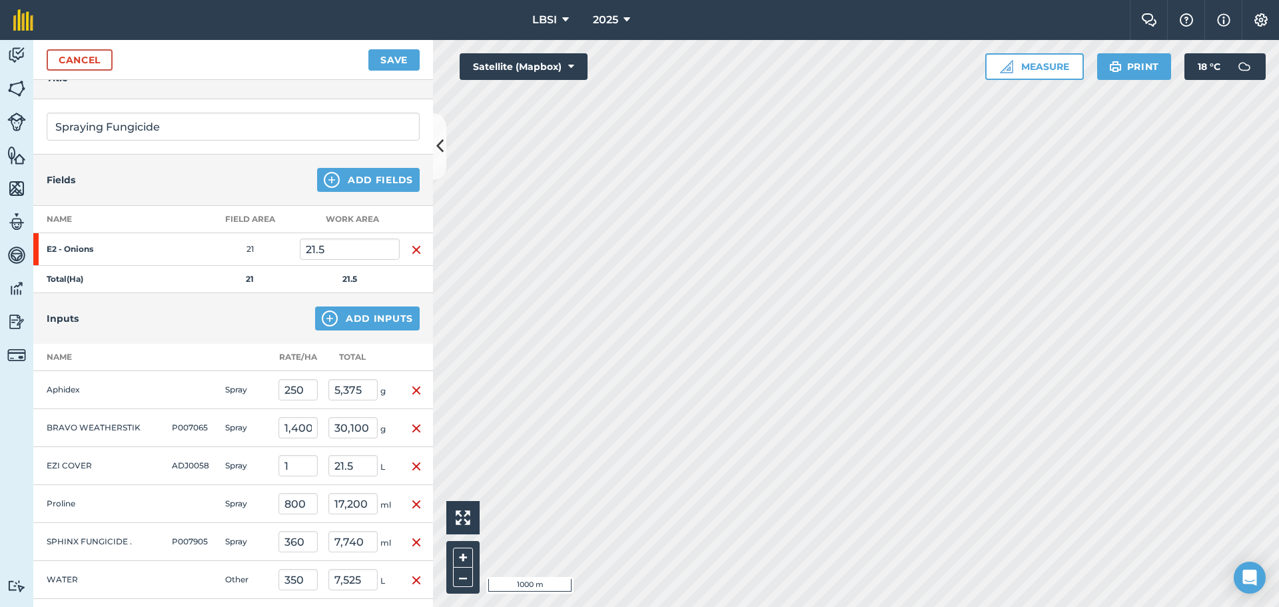
scroll to position [58, 0]
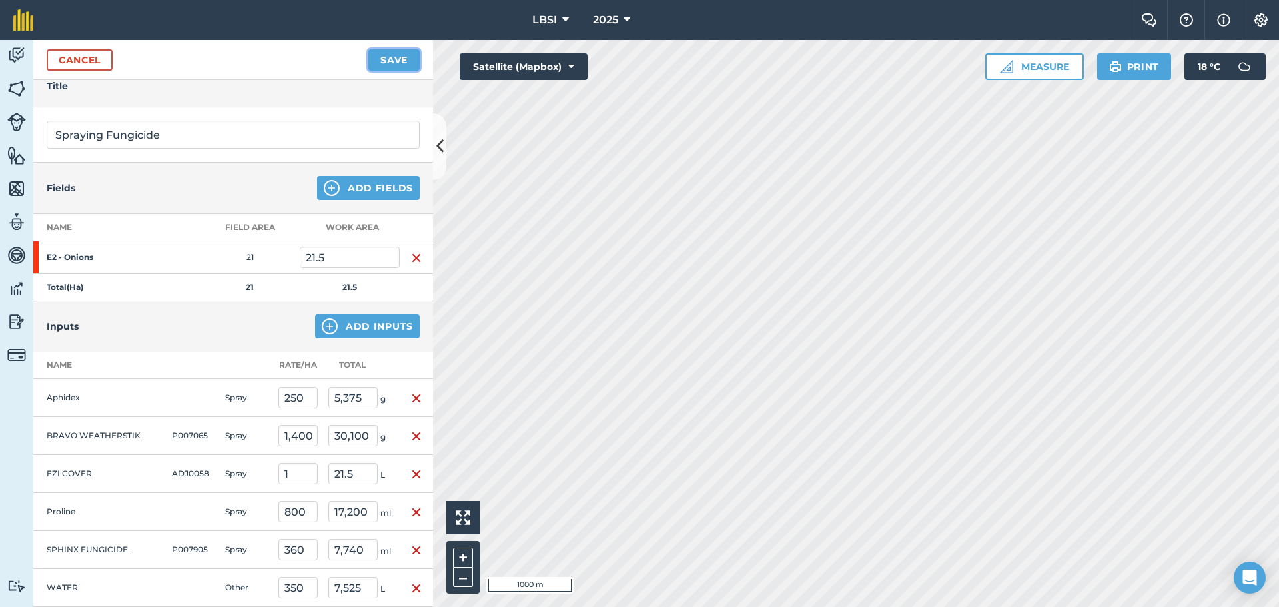
click at [389, 61] on button "Save" at bounding box center [393, 59] width 51 height 21
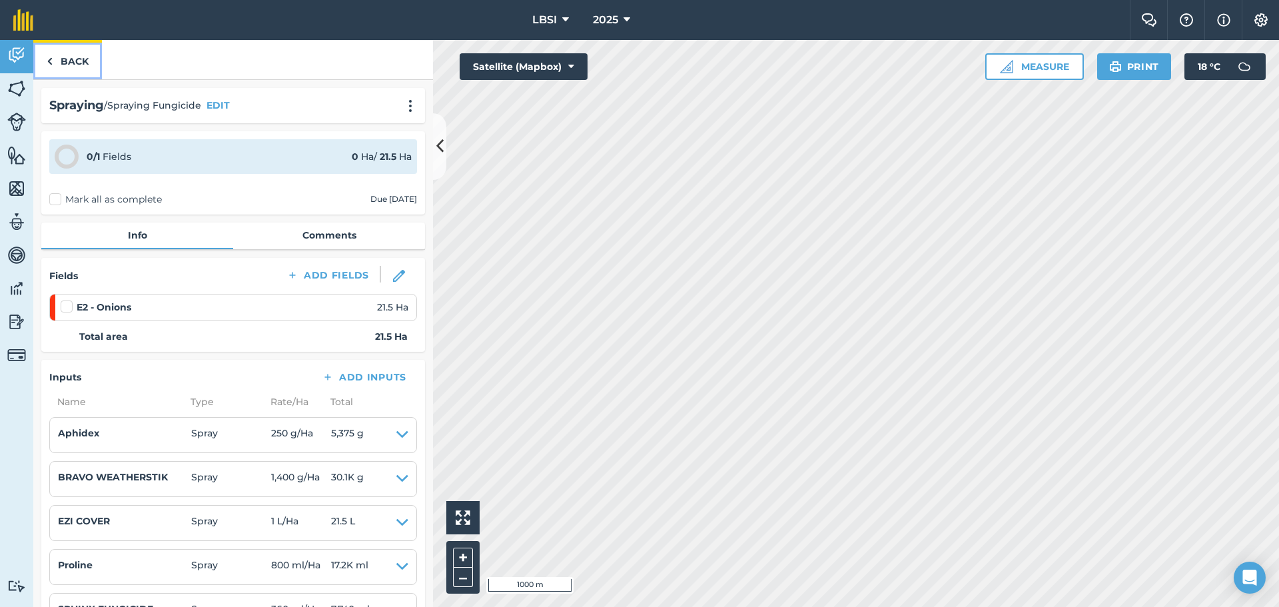
click at [51, 61] on img at bounding box center [50, 61] width 6 height 16
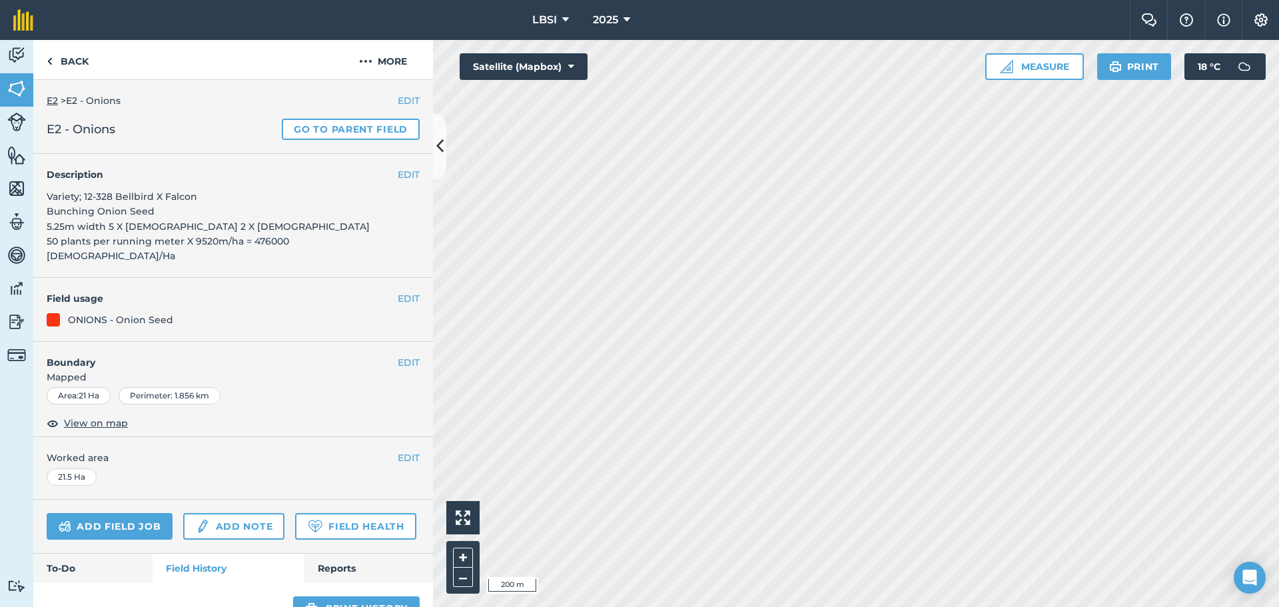
click at [884, 35] on div "LBSI 2025 Farm Chat Help Info Settings LBSI - 2025 Printed on [DATE] Field usag…" at bounding box center [639, 303] width 1279 height 607
